Goal: Task Accomplishment & Management: Manage account settings

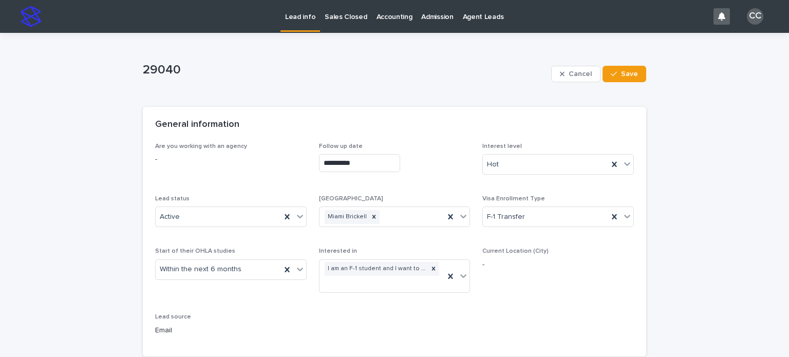
click at [296, 12] on p "Lead info" at bounding box center [300, 11] width 30 height 22
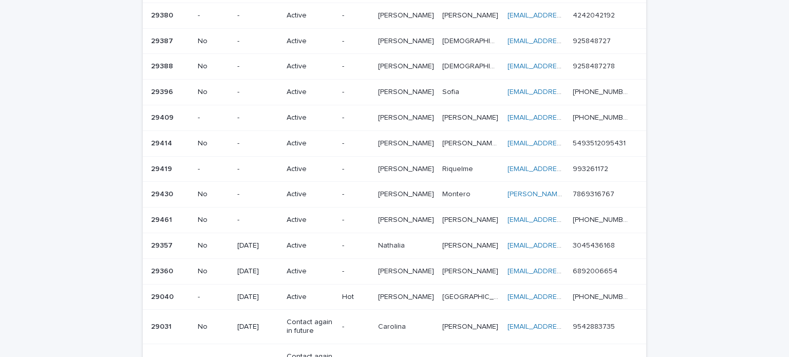
scroll to position [62, 0]
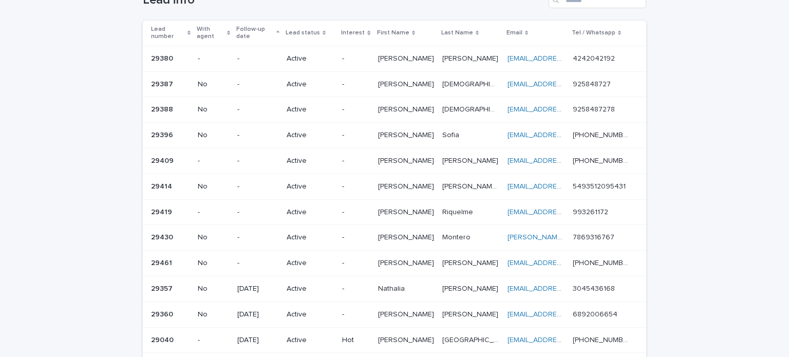
click at [318, 259] on p "Active" at bounding box center [309, 263] width 47 height 9
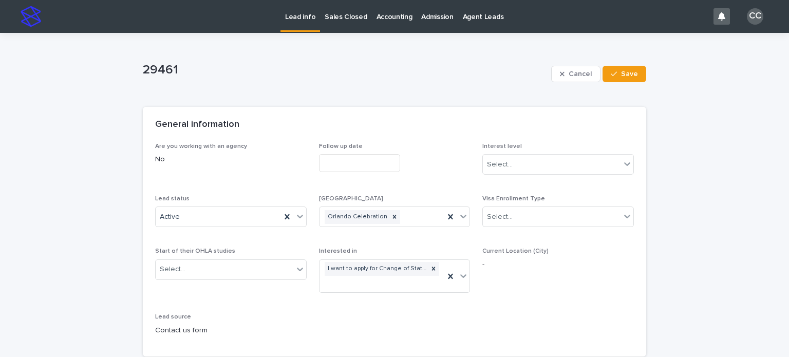
click at [295, 20] on p "Lead info" at bounding box center [300, 11] width 30 height 22
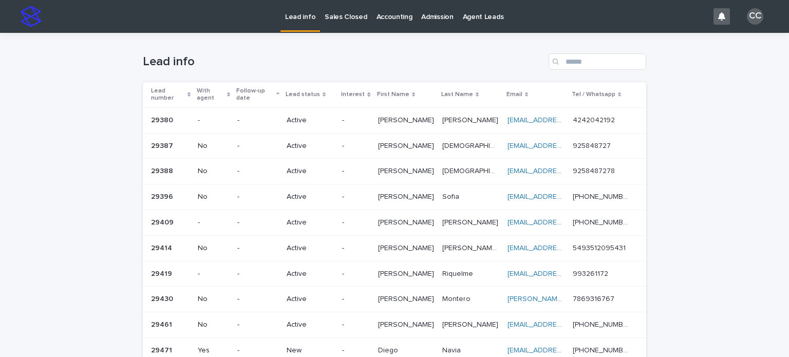
scroll to position [257, 0]
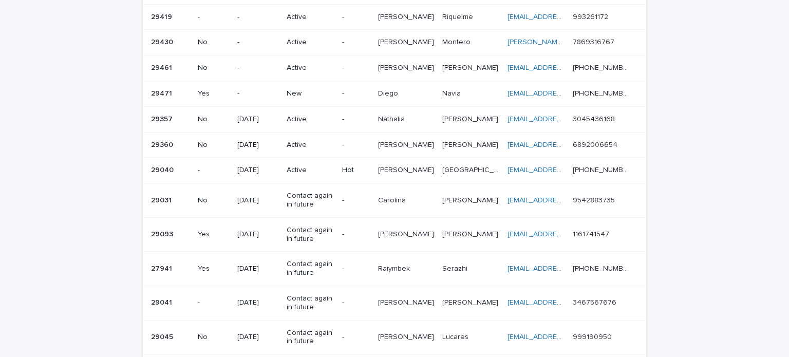
click at [298, 89] on p "New" at bounding box center [309, 93] width 47 height 9
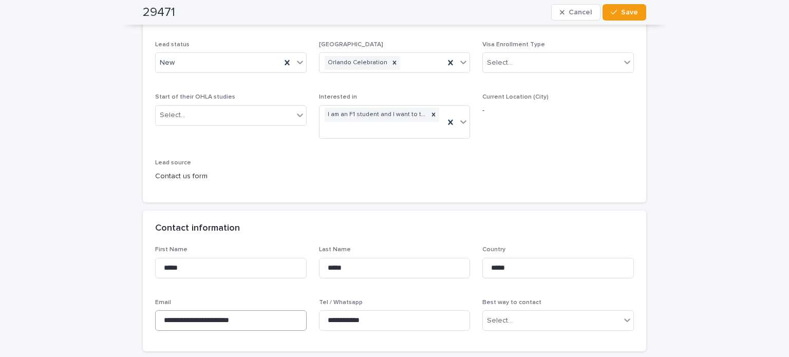
scroll to position [308, 0]
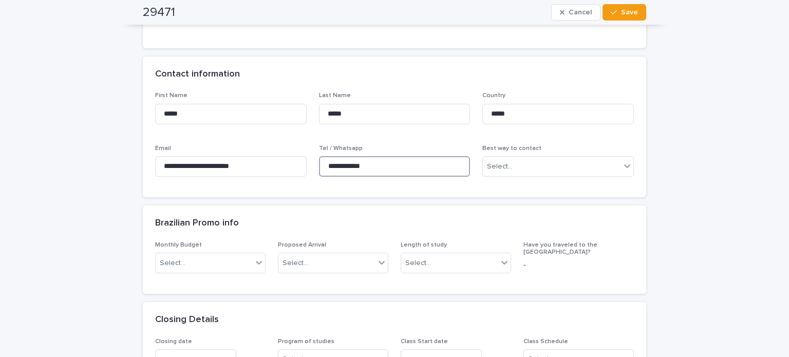
drag, startPoint x: 381, startPoint y: 168, endPoint x: 304, endPoint y: 160, distance: 77.4
click at [304, 160] on div "**********" at bounding box center [394, 138] width 478 height 93
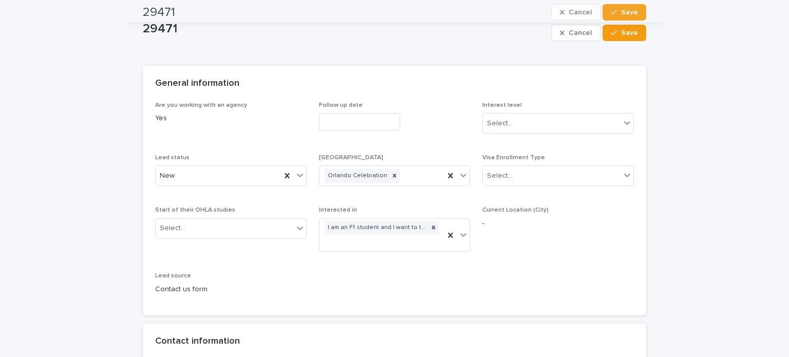
scroll to position [0, 0]
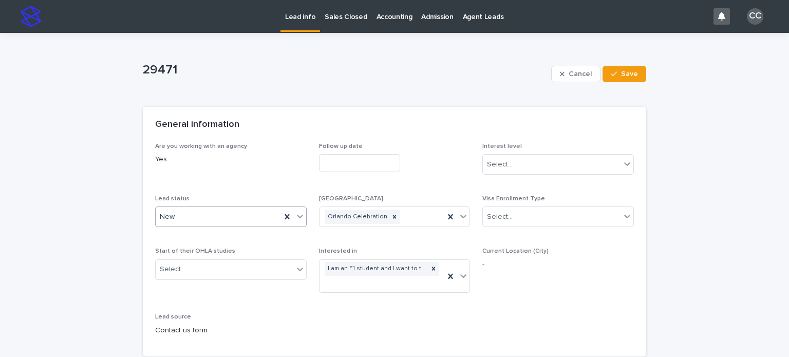
click at [183, 206] on div "New" at bounding box center [230, 216] width 151 height 21
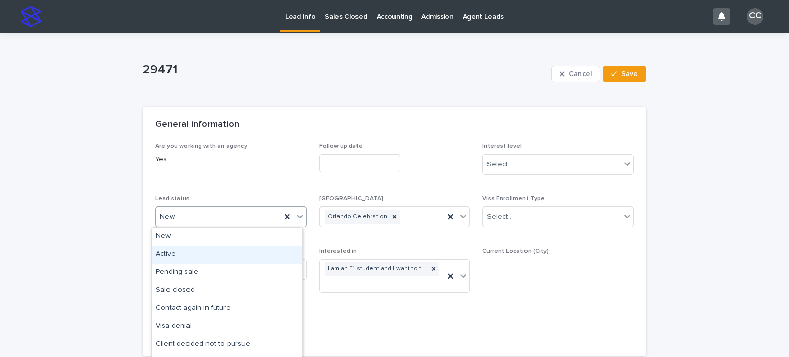
click at [179, 254] on div "Active" at bounding box center [226, 254] width 150 height 18
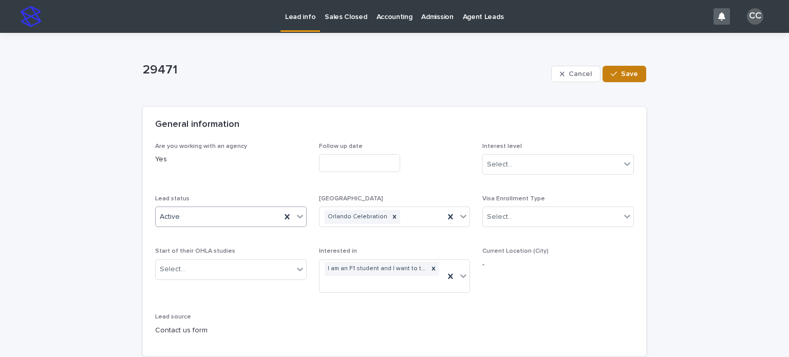
click at [633, 74] on span "Save" at bounding box center [629, 73] width 17 height 7
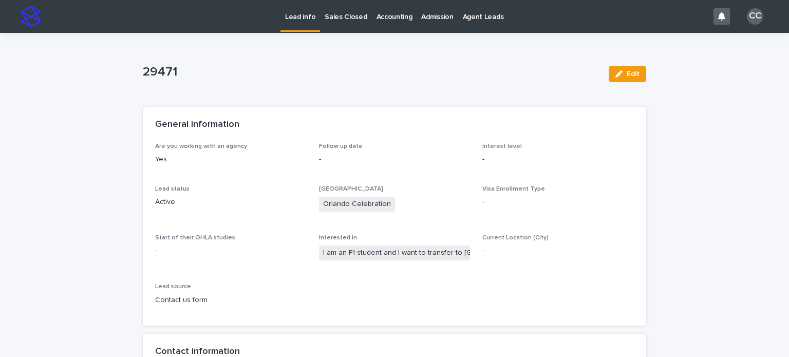
click at [297, 22] on link "Lead info" at bounding box center [300, 15] width 40 height 30
